Goal: Navigation & Orientation: Find specific page/section

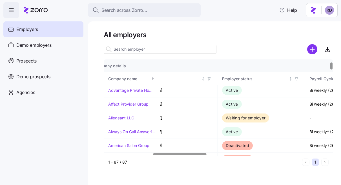
scroll to position [29, 212]
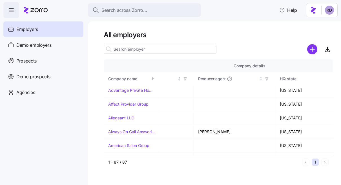
click at [326, 8] on html "Search across Zorro... Help Employers Demo employers Prospects Demo prospects A…" at bounding box center [170, 91] width 341 height 182
click at [51, 54] on html "Search across Zorro... Help Employers Demo employers Prospects Demo prospects A…" at bounding box center [170, 91] width 341 height 182
click at [49, 43] on span "Demo employers" at bounding box center [33, 45] width 35 height 7
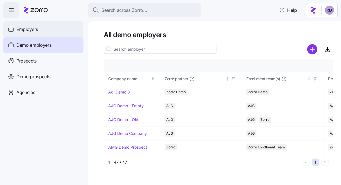
click at [35, 28] on span "Employers" at bounding box center [27, 29] width 22 height 7
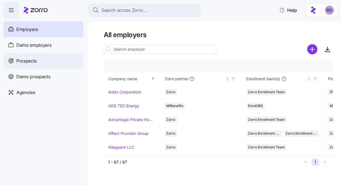
click at [31, 62] on span "Prospects" at bounding box center [26, 61] width 20 height 7
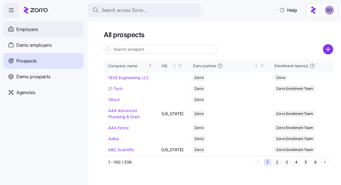
click at [38, 34] on div "Employers" at bounding box center [43, 29] width 80 height 16
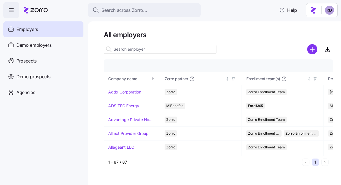
click at [116, 19] on main "All employers Company details Benefit status Company name Zorro partner Enrollm…" at bounding box center [170, 91] width 341 height 182
click at [116, 28] on div "All employers Company details Benefit status Company name Zorro partner Enrollm…" at bounding box center [214, 103] width 253 height 164
click at [116, 31] on h1 "All employers" at bounding box center [219, 34] width 230 height 9
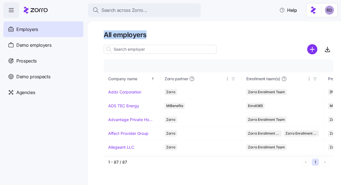
click at [116, 31] on h1 "All employers" at bounding box center [219, 34] width 230 height 9
click at [332, 10] on html "Search across Zorro... Help Employers Demo employers Prospects Demo prospects A…" at bounding box center [170, 91] width 341 height 182
click at [323, 24] on div "My settings" at bounding box center [319, 25] width 30 height 6
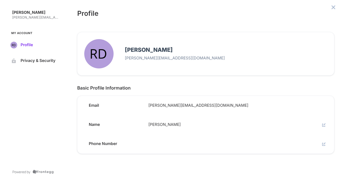
click at [41, 42] on button "Profile" at bounding box center [35, 45] width 57 height 12
click at [23, 15] on p "Reece DiGiacomo" at bounding box center [35, 12] width 47 height 5
click at [334, 2] on div "Profile" at bounding box center [205, 12] width 271 height 25
click at [334, 8] on icon "close admin-box" at bounding box center [333, 7] width 5 height 5
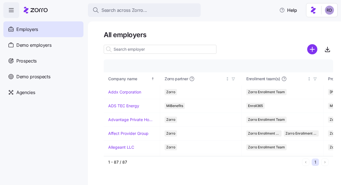
click at [330, 10] on html "Search across Zorro... Help Employers Demo employers Prospects Demo prospects A…" at bounding box center [170, 91] width 341 height 182
click at [316, 32] on div "Log out" at bounding box center [315, 34] width 22 height 6
